Goal: Find specific page/section: Find specific page/section

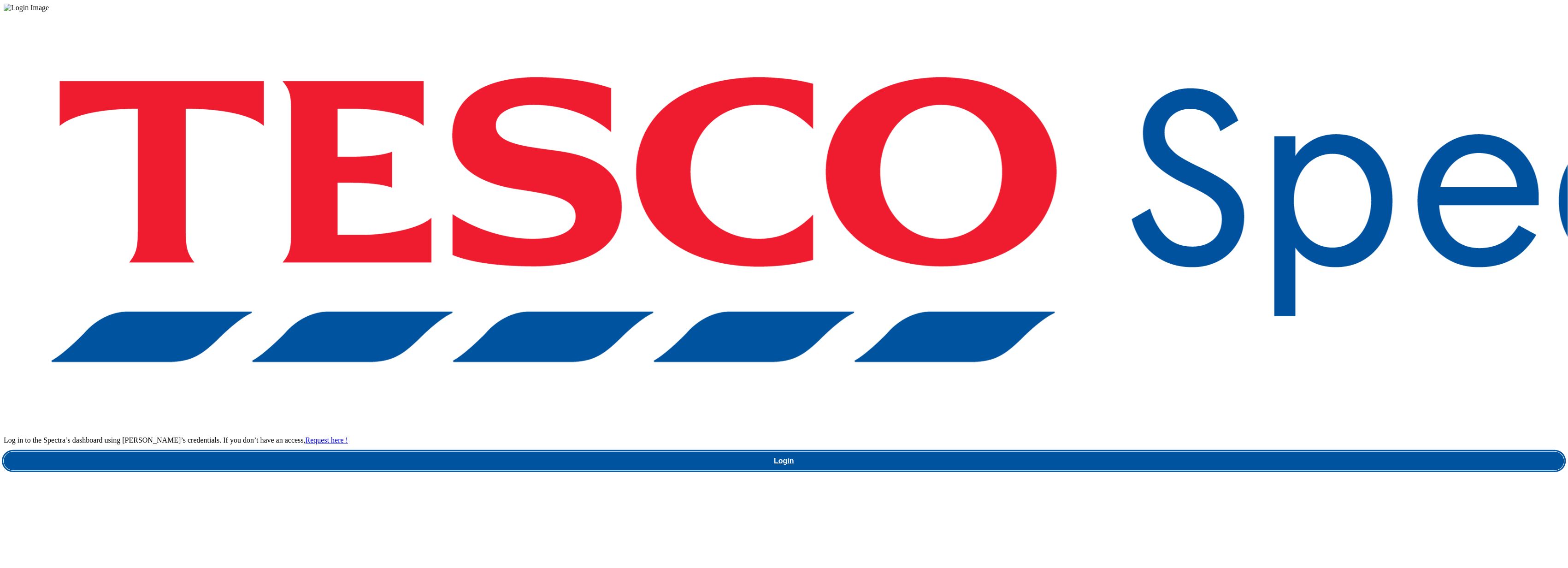
click at [1188, 452] on link "Login" at bounding box center [784, 462] width 1560 height 19
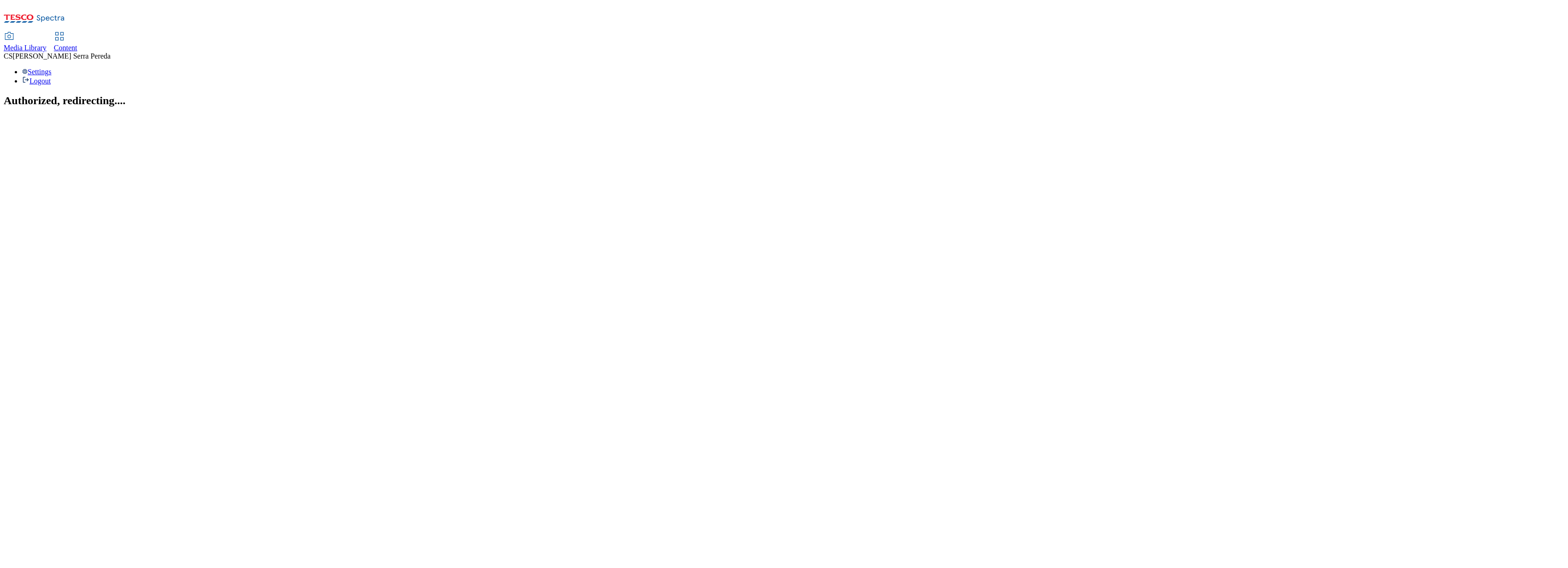
click at [78, 44] on div "Content" at bounding box center [66, 48] width 24 height 8
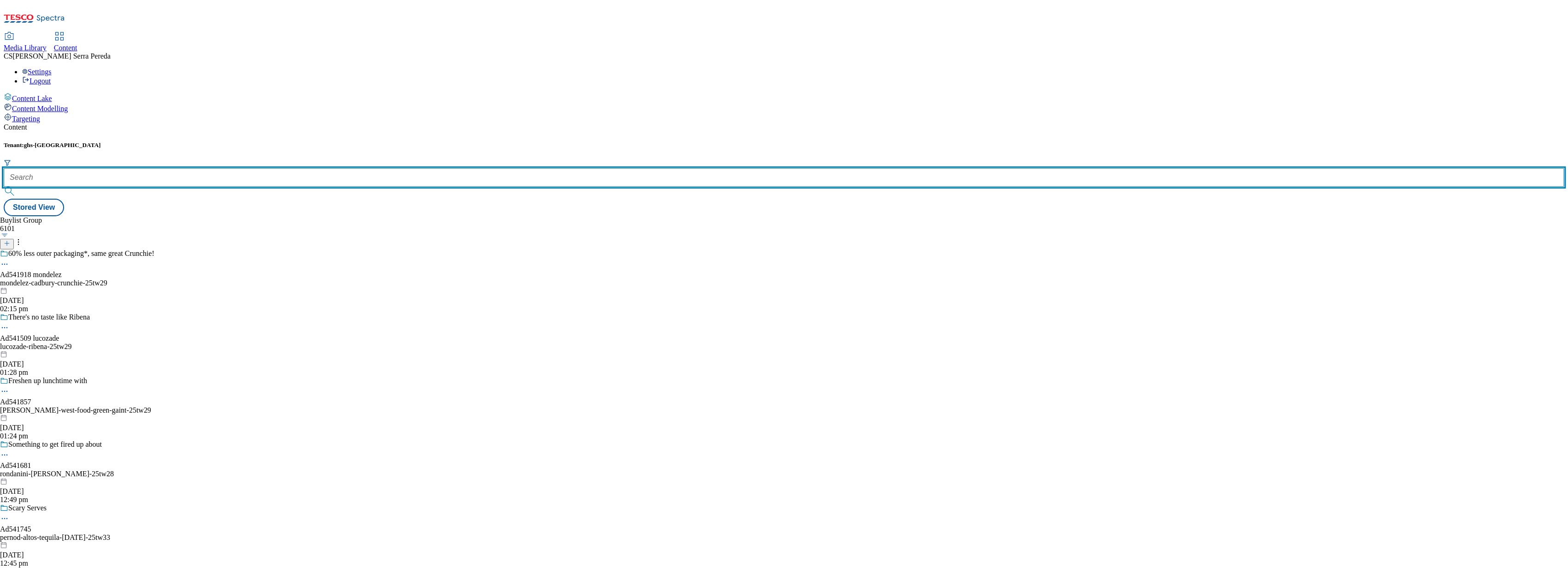
click at [216, 168] on input "text" at bounding box center [784, 177] width 1560 height 19
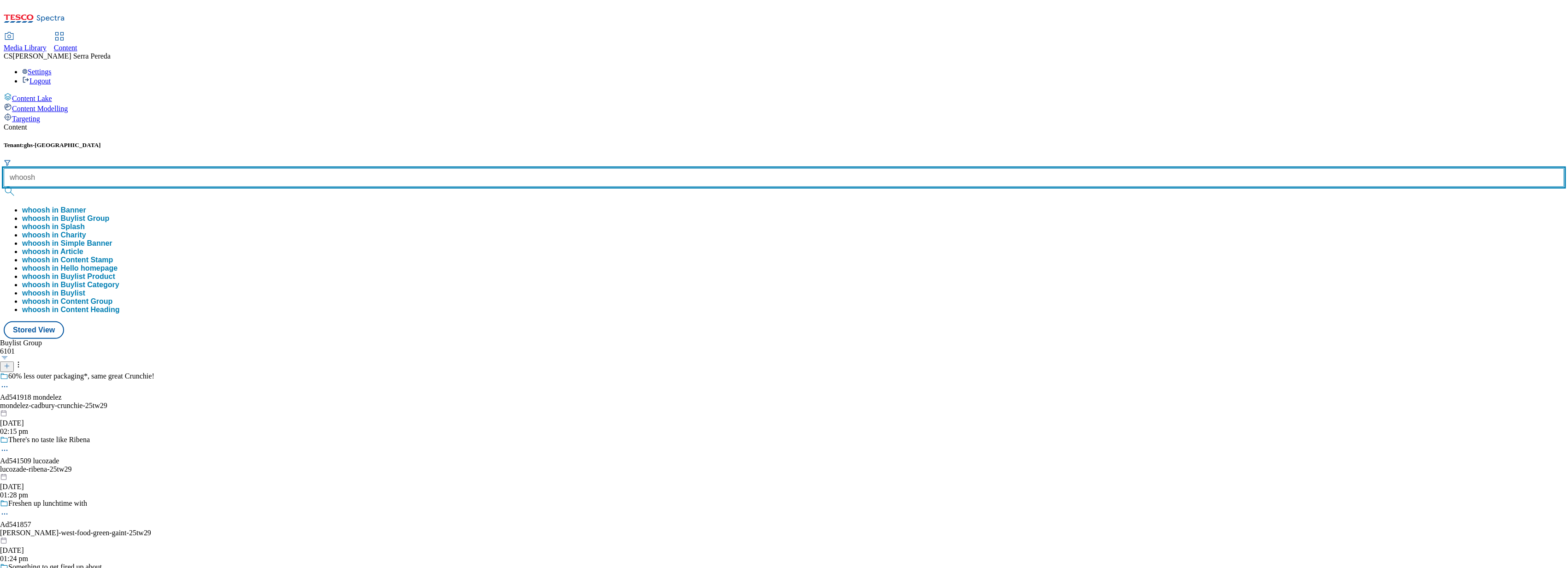
type input "whoosh"
click at [3, 187] on button "submit" at bounding box center [9, 191] width 13 height 9
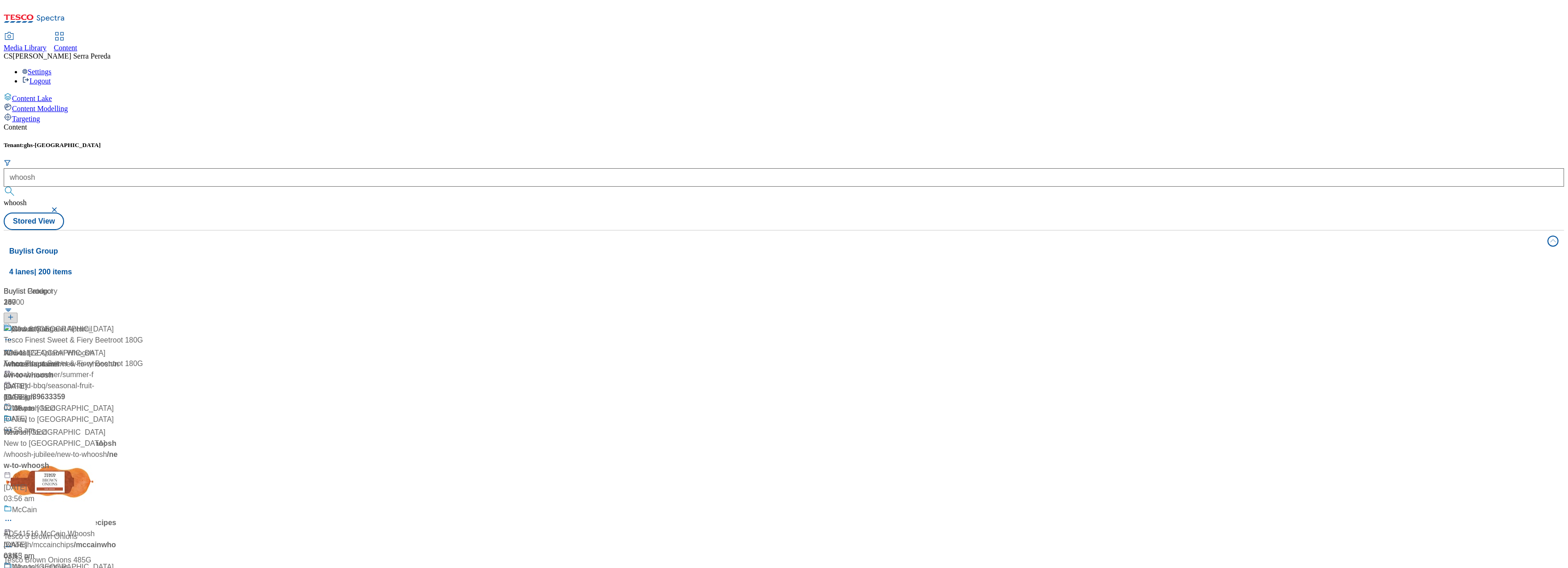
click at [210, 123] on div "Content" at bounding box center [784, 127] width 1560 height 8
click at [67, 562] on div "Whoosh summer" at bounding box center [40, 567] width 56 height 11
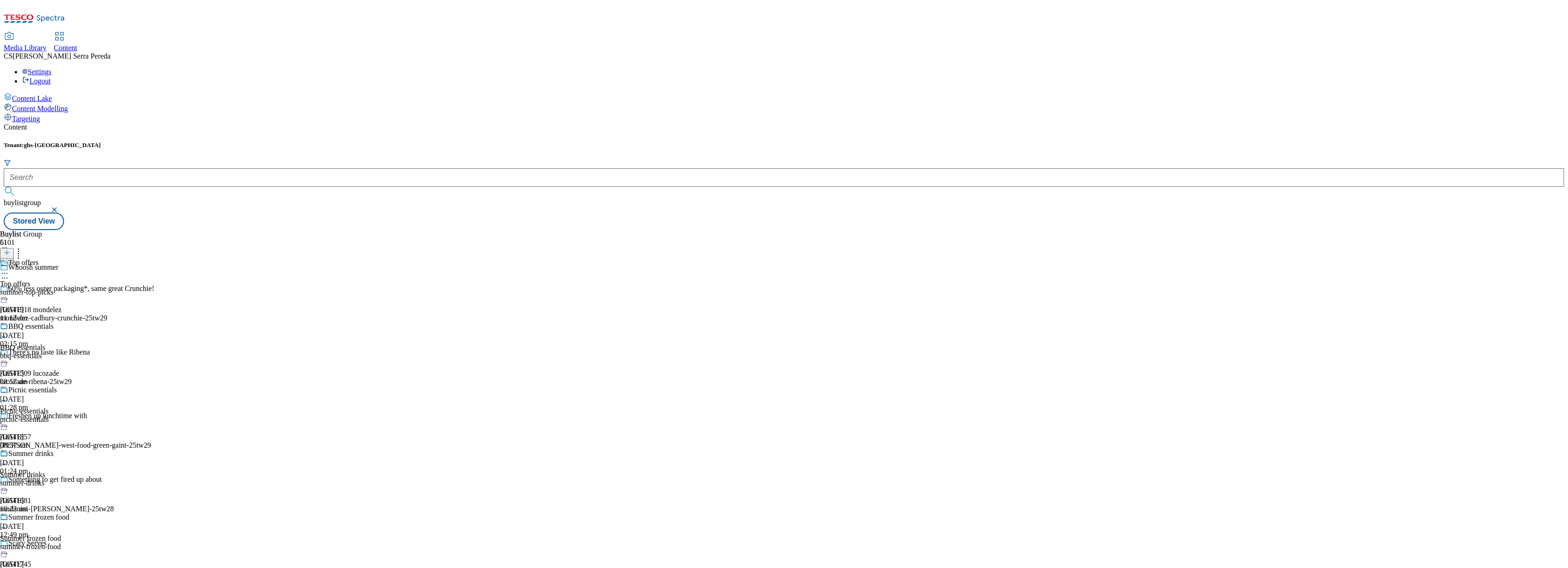
scroll to position [202, 0]
click at [77, 479] on div "summer-drinks" at bounding box center [38, 484] width 77 height 8
click at [53, 289] on div "summer-drinks" at bounding box center [26, 293] width 53 height 8
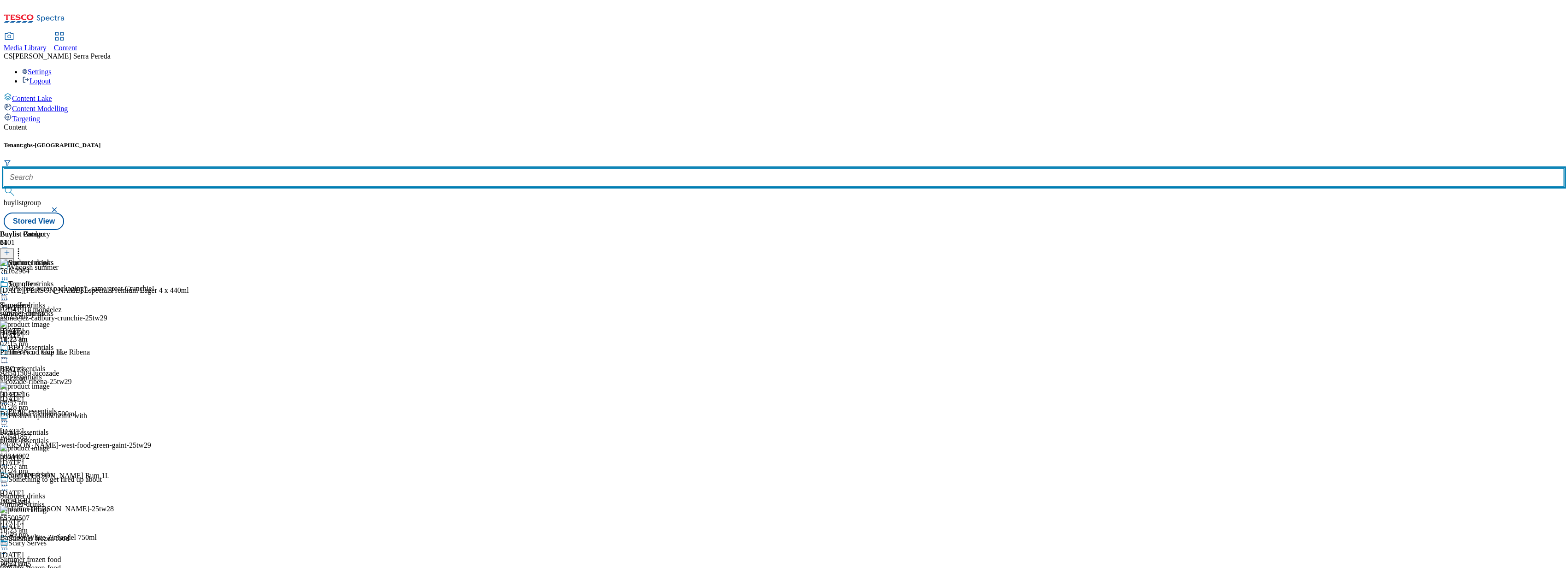
click at [205, 168] on input "text" at bounding box center [784, 177] width 1560 height 19
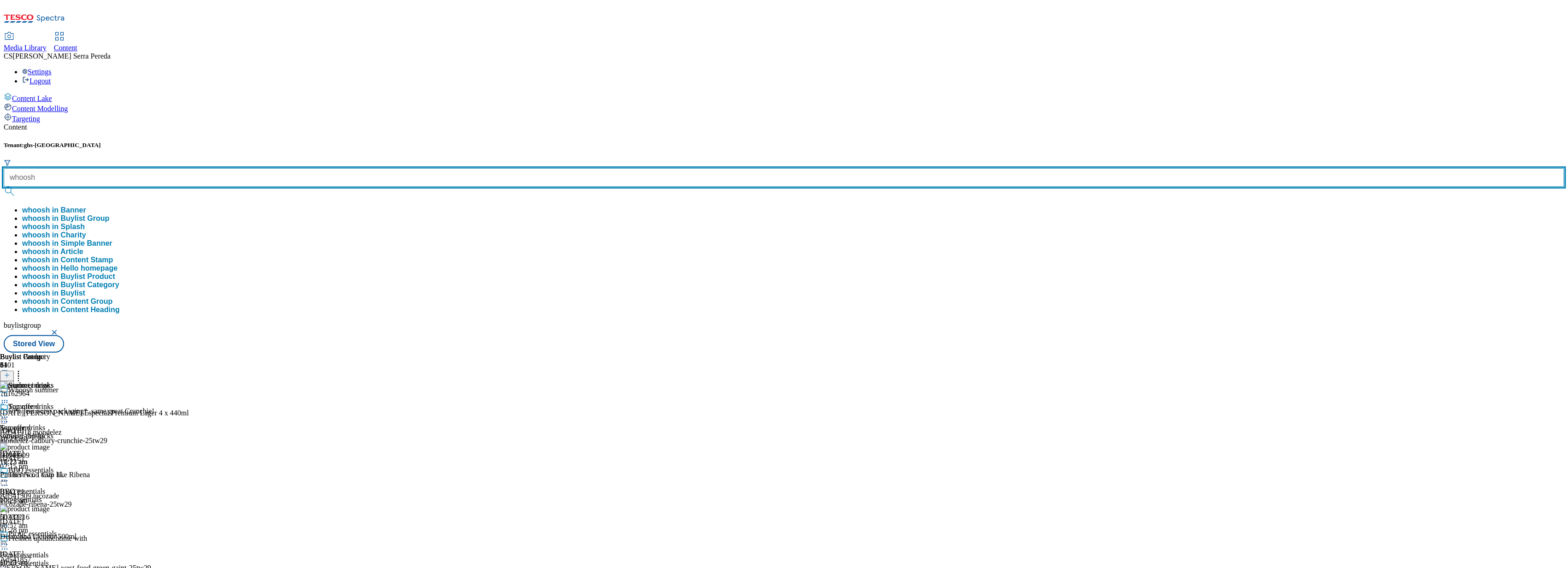
type input "whoosh"
click at [3, 187] on button "submit" at bounding box center [9, 191] width 13 height 9
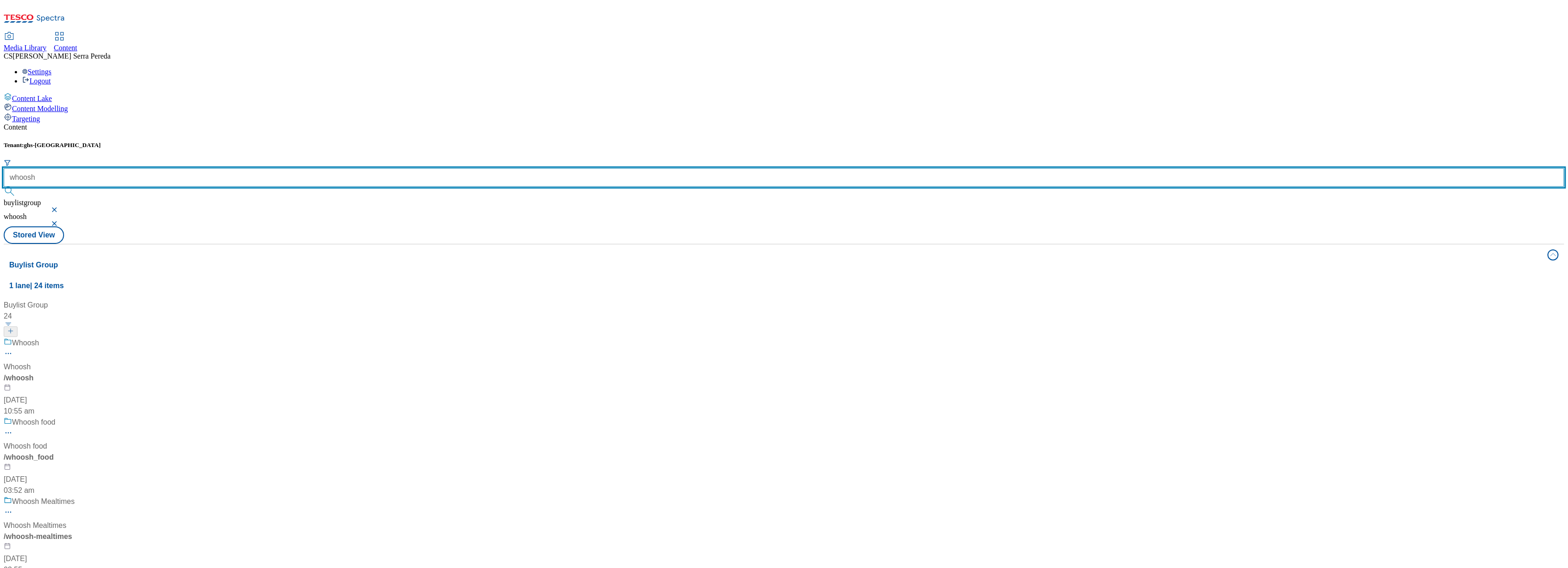
scroll to position [591, 0]
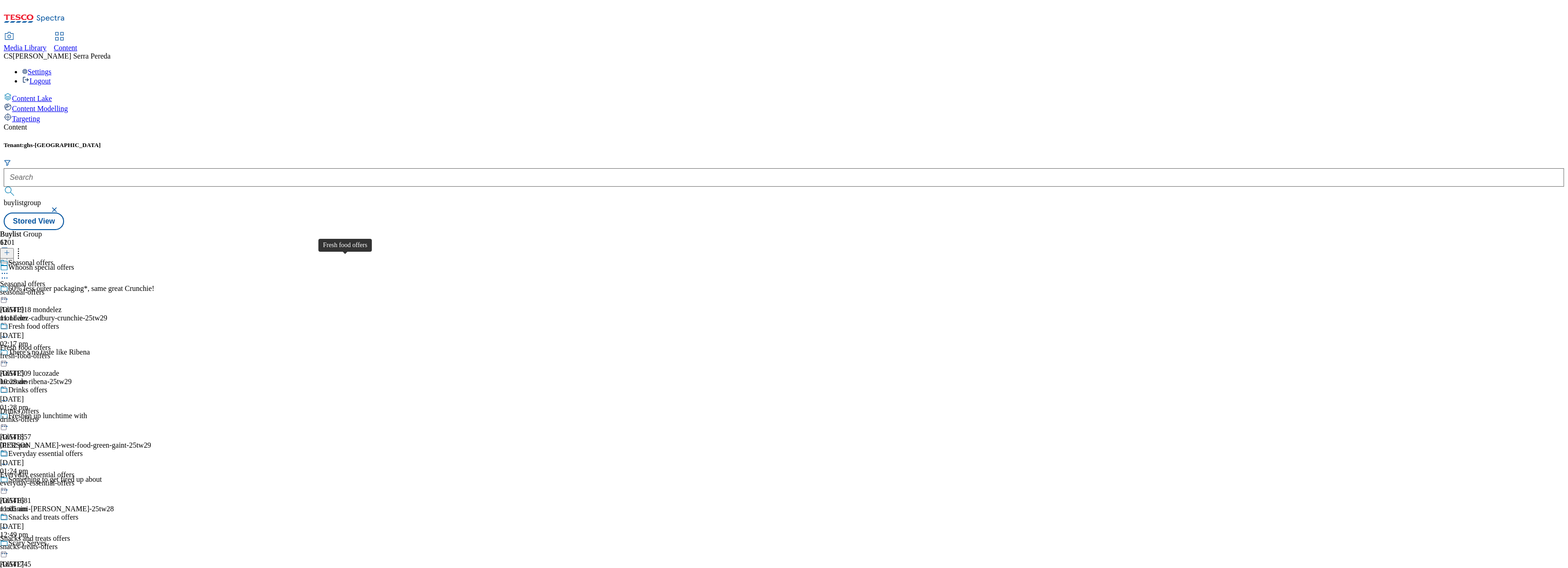
click at [51, 344] on span "Fresh food offers" at bounding box center [25, 348] width 51 height 8
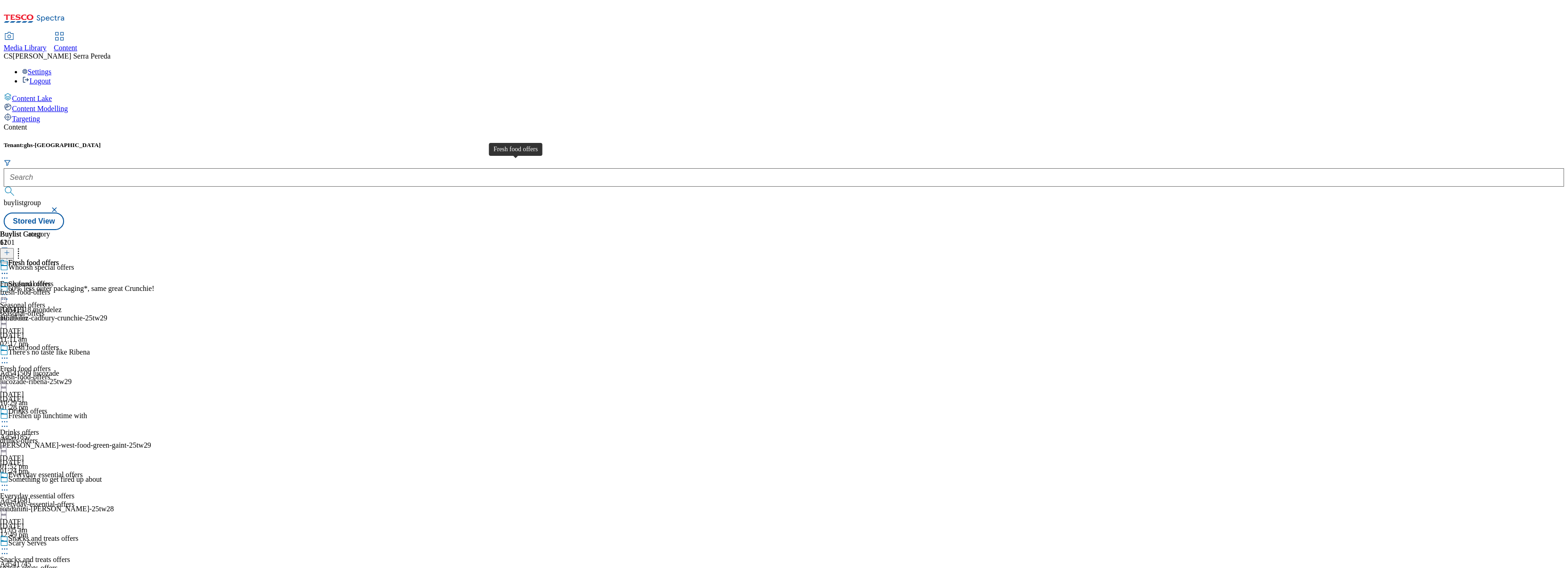
click at [51, 280] on div "Fresh food offers" at bounding box center [25, 284] width 51 height 8
